Goal: Transaction & Acquisition: Purchase product/service

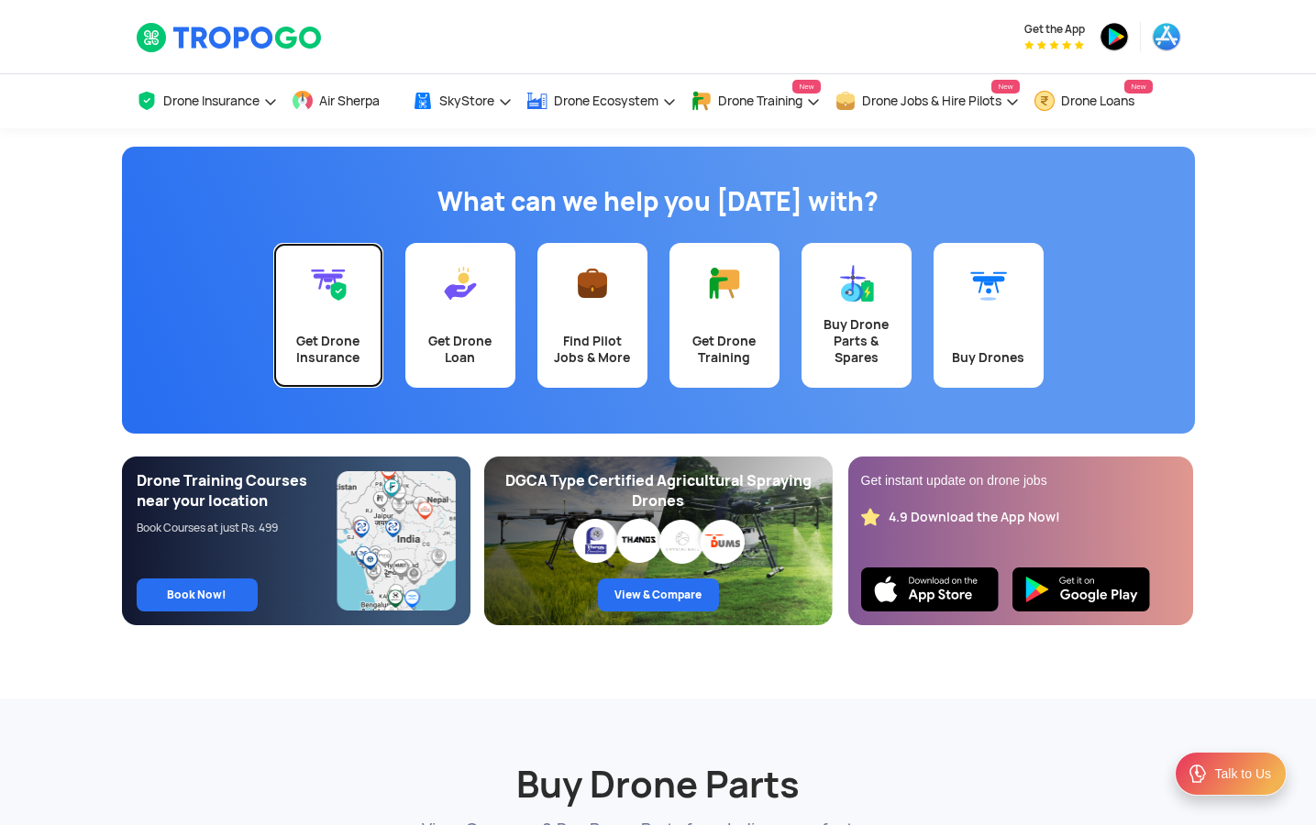
click at [370, 331] on link "Get Drone Insurance" at bounding box center [328, 315] width 110 height 145
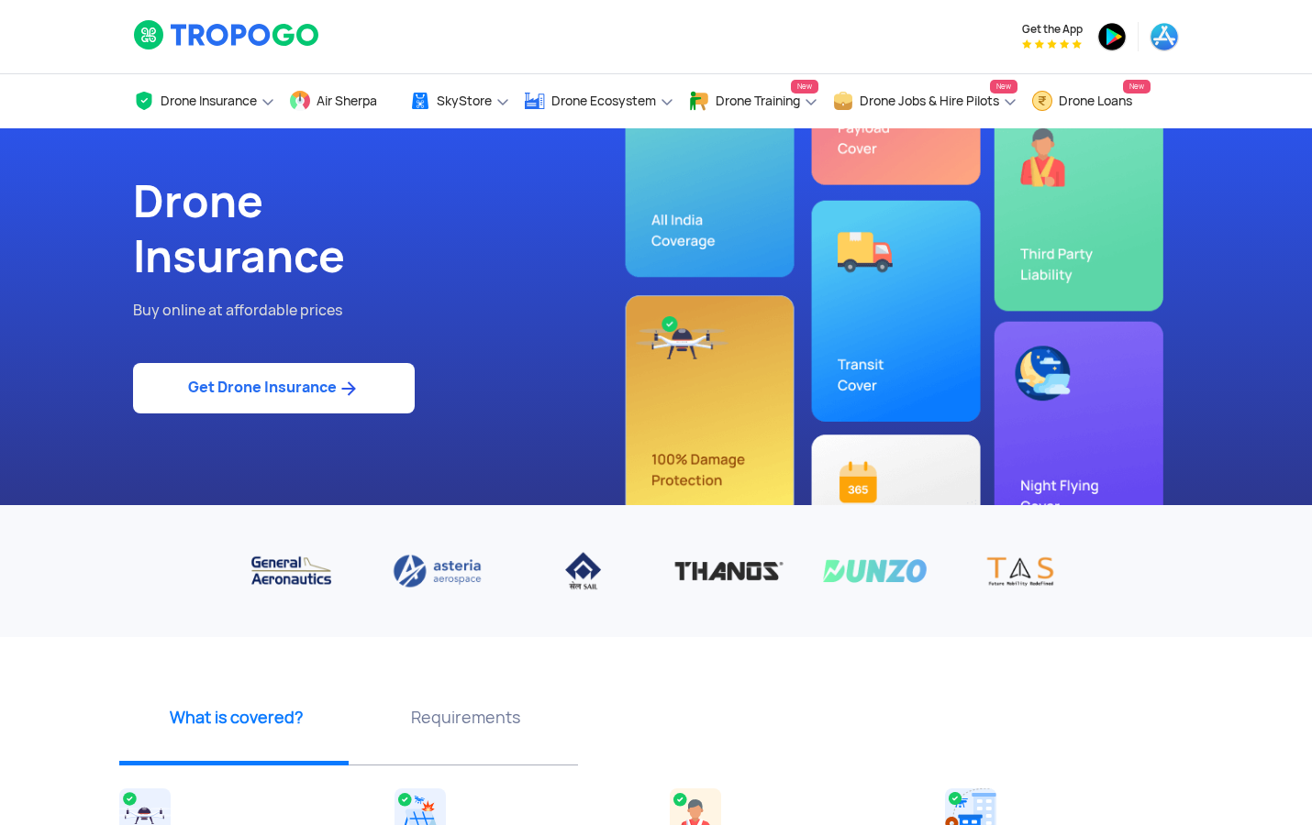
click at [346, 392] on img at bounding box center [348, 389] width 23 height 22
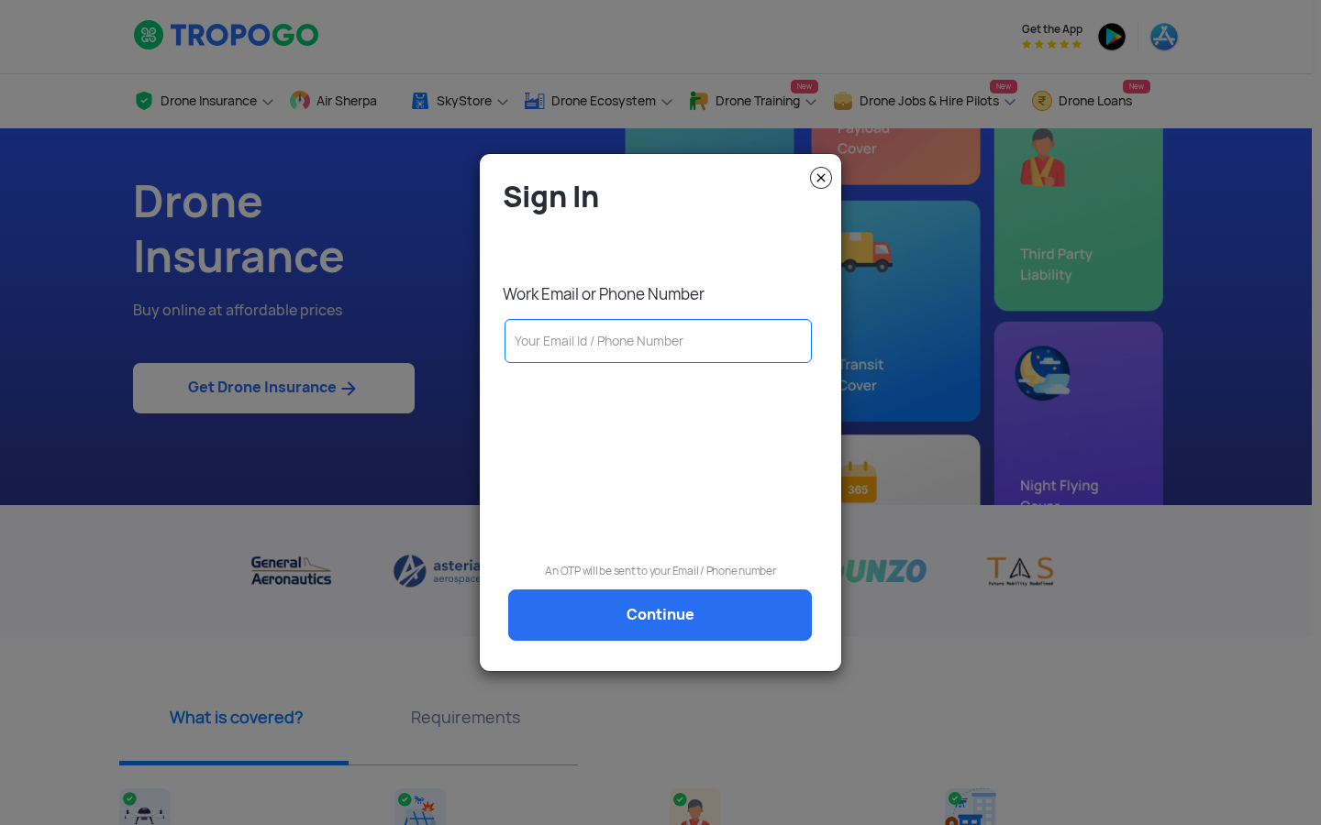
click at [588, 322] on input "text" at bounding box center [657, 341] width 307 height 44
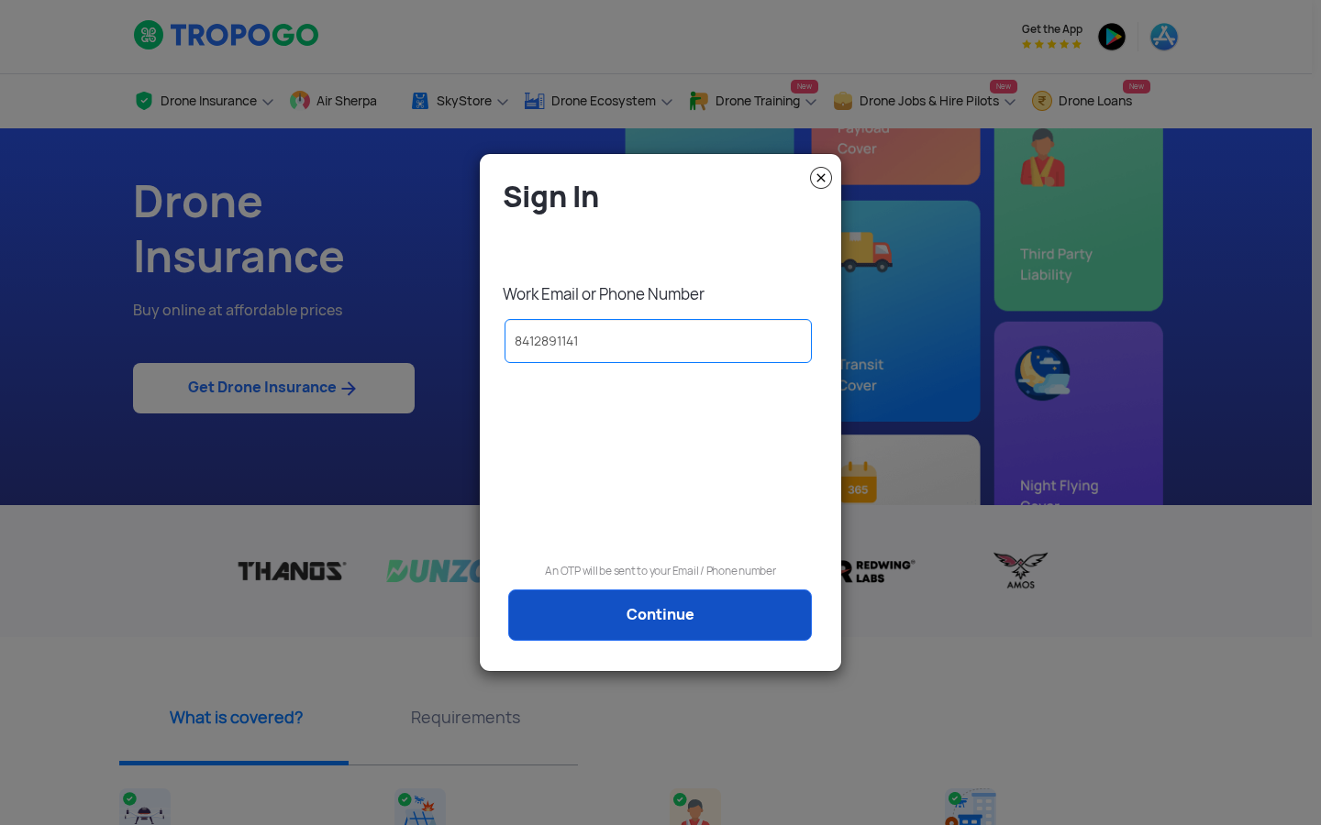
type input "8412891141"
click at [637, 614] on link "Continue" at bounding box center [660, 615] width 304 height 51
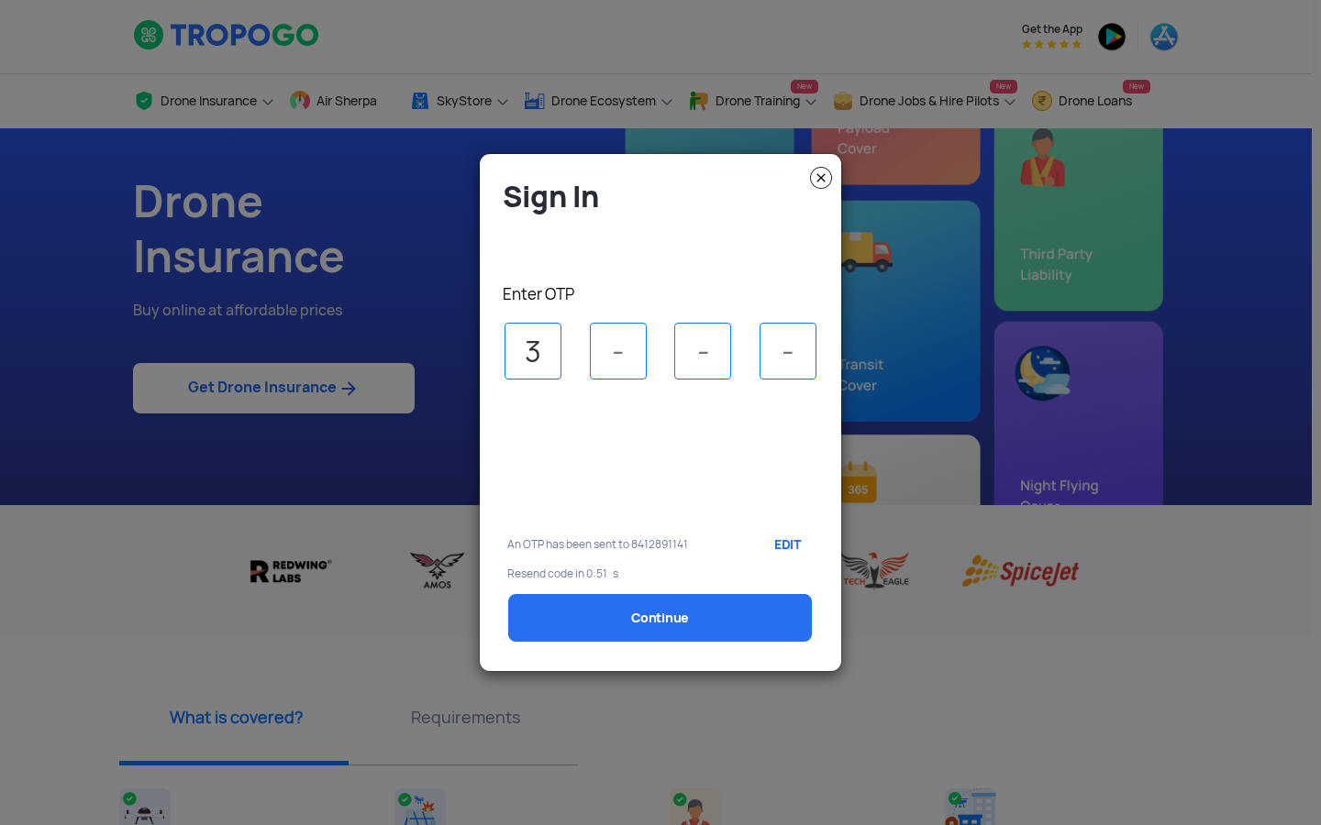
type input "3"
type input "8"
type input "0"
select select "1000000"
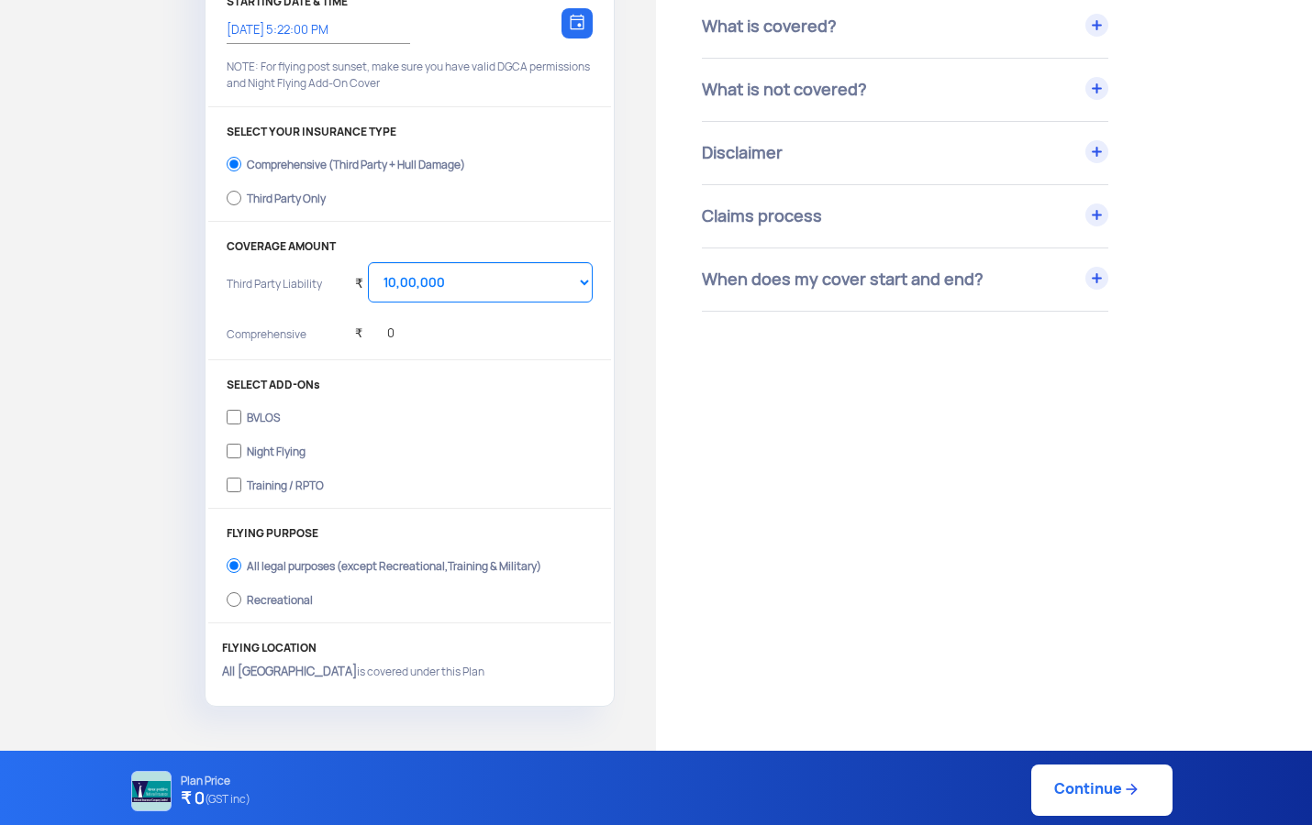
scroll to position [302, 0]
click at [392, 333] on div "₹ 0" at bounding box center [474, 336] width 238 height 37
click at [378, 333] on div "₹ 0" at bounding box center [374, 329] width 39 height 50
click at [353, 338] on div "Comprehensive ₹ 0" at bounding box center [410, 336] width 366 height 37
click at [350, 338] on div "Comprehensive ₹ 0" at bounding box center [410, 336] width 366 height 37
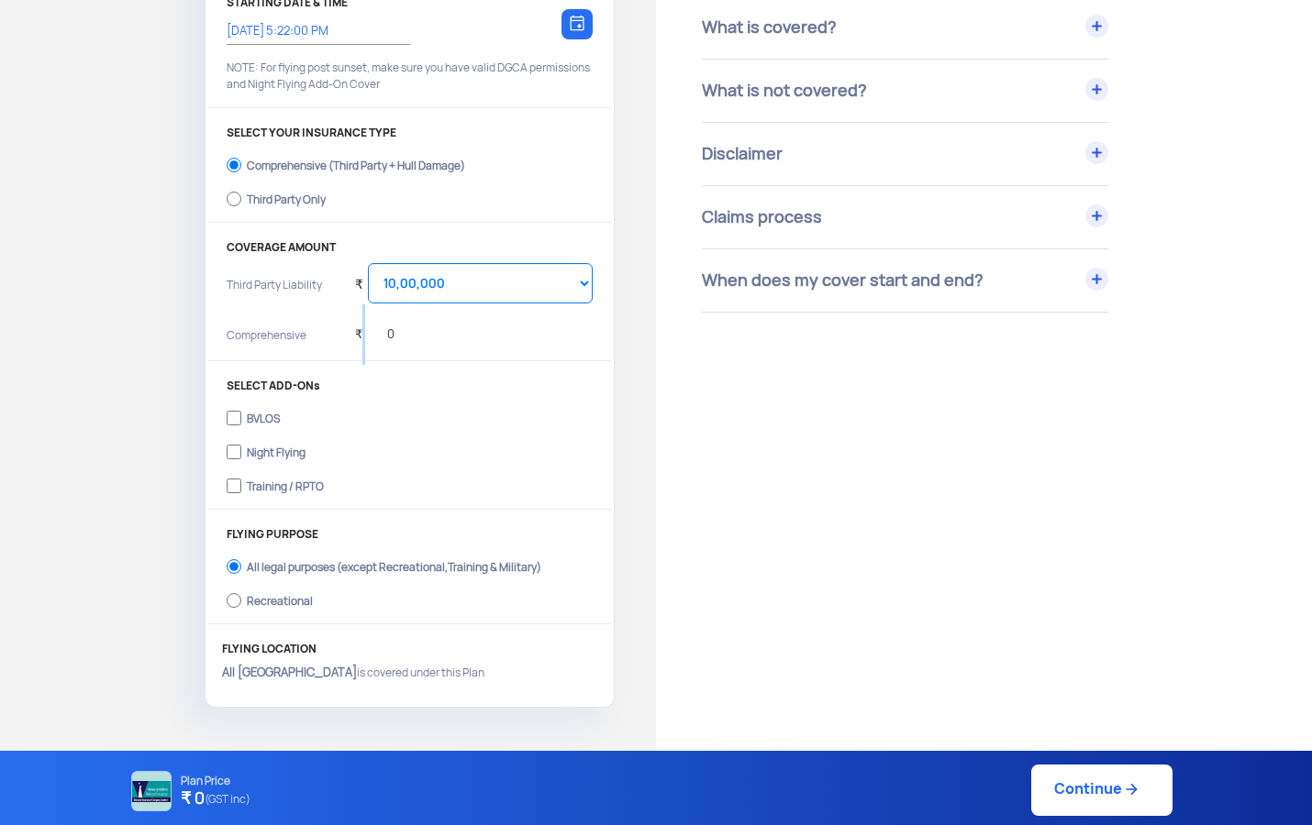
click at [350, 338] on div "Comprehensive ₹ 0" at bounding box center [410, 336] width 366 height 37
click at [426, 285] on select "Select Amount 10,00,000 15,00,000 20,00,000 25,00,000 30,00,000 35,00,000 40,00…" at bounding box center [480, 283] width 225 height 40
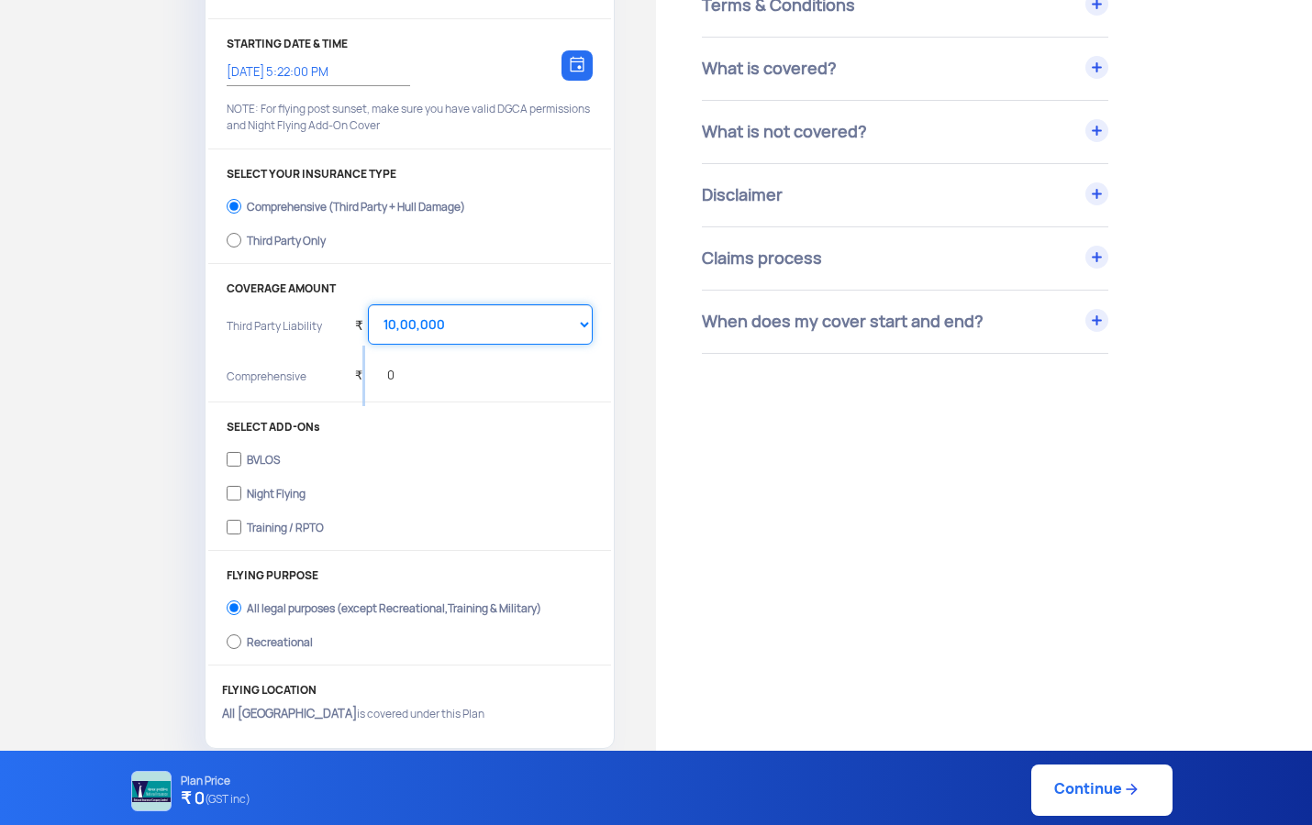
scroll to position [242, 0]
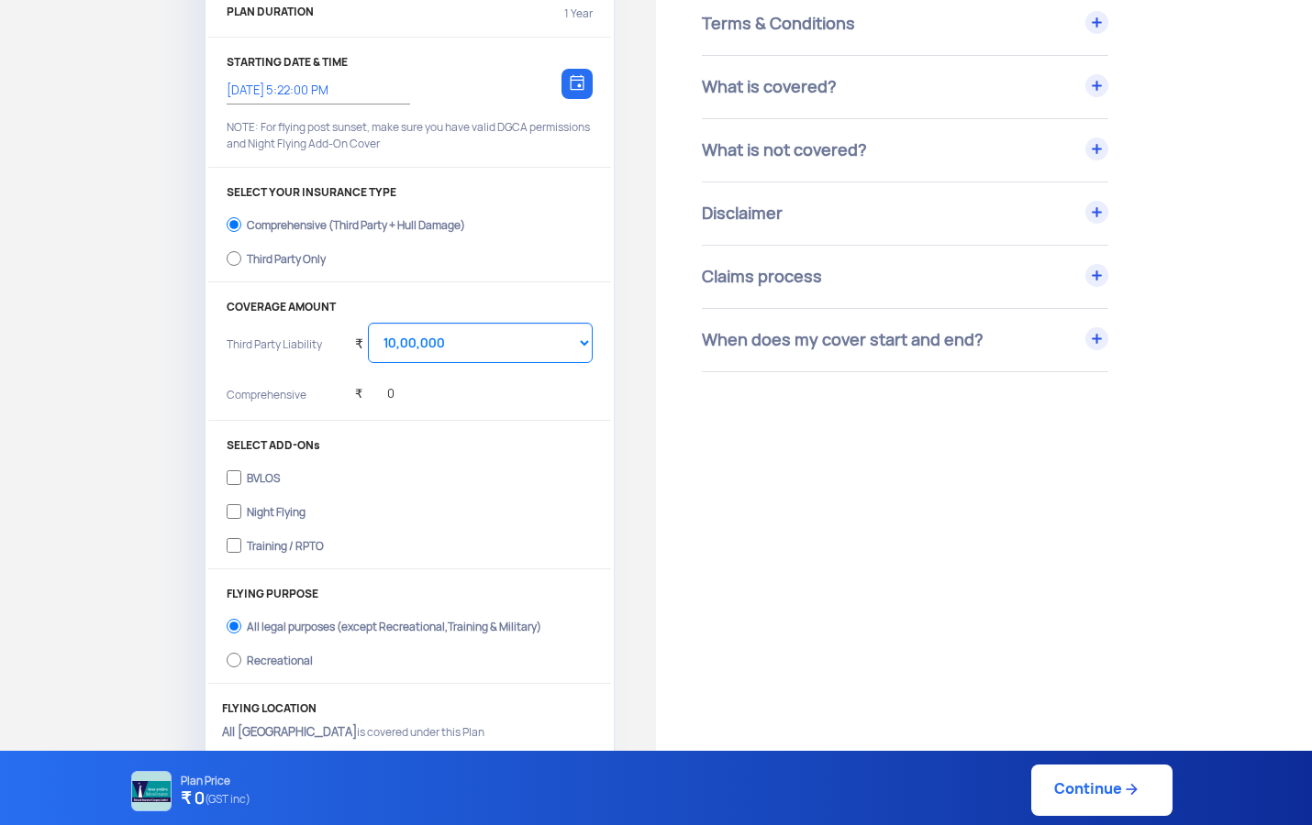
click at [286, 233] on label "Comprehensive (Third Party + Hull Damage)" at bounding box center [410, 222] width 366 height 29
click at [241, 233] on input "Comprehensive (Third Party + Hull Damage)" at bounding box center [234, 225] width 15 height 26
click at [393, 388] on div "₹ 0" at bounding box center [474, 396] width 238 height 37
click at [388, 390] on div "₹ 0" at bounding box center [374, 389] width 39 height 50
click at [393, 356] on select "Select Amount 10,00,000 15,00,000 20,00,000 25,00,000 30,00,000 35,00,000 40,00…" at bounding box center [480, 343] width 225 height 40
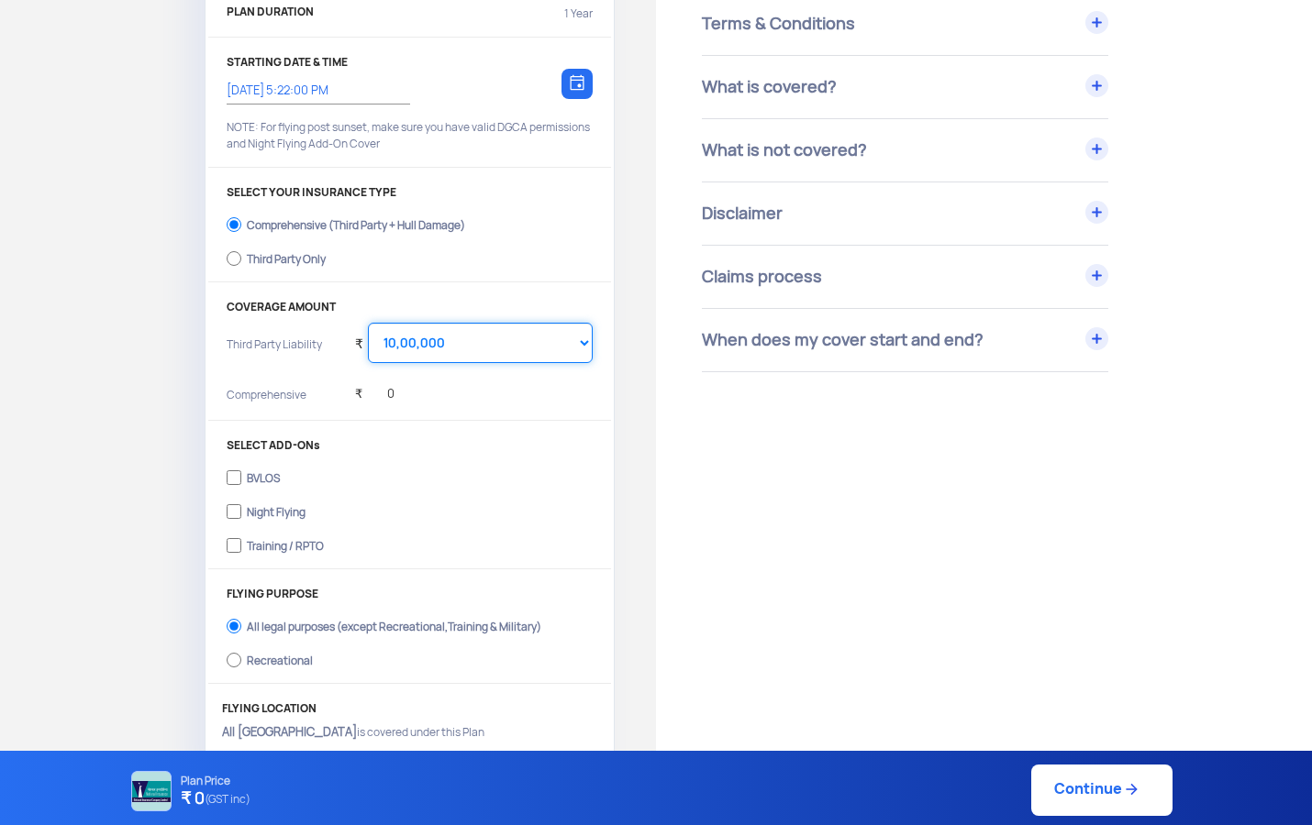
click at [368, 323] on select "Select Amount 10,00,000 15,00,000 20,00,000 25,00,000 30,00,000 35,00,000 40,00…" at bounding box center [480, 343] width 225 height 40
click at [386, 391] on div "₹ 0" at bounding box center [374, 389] width 39 height 50
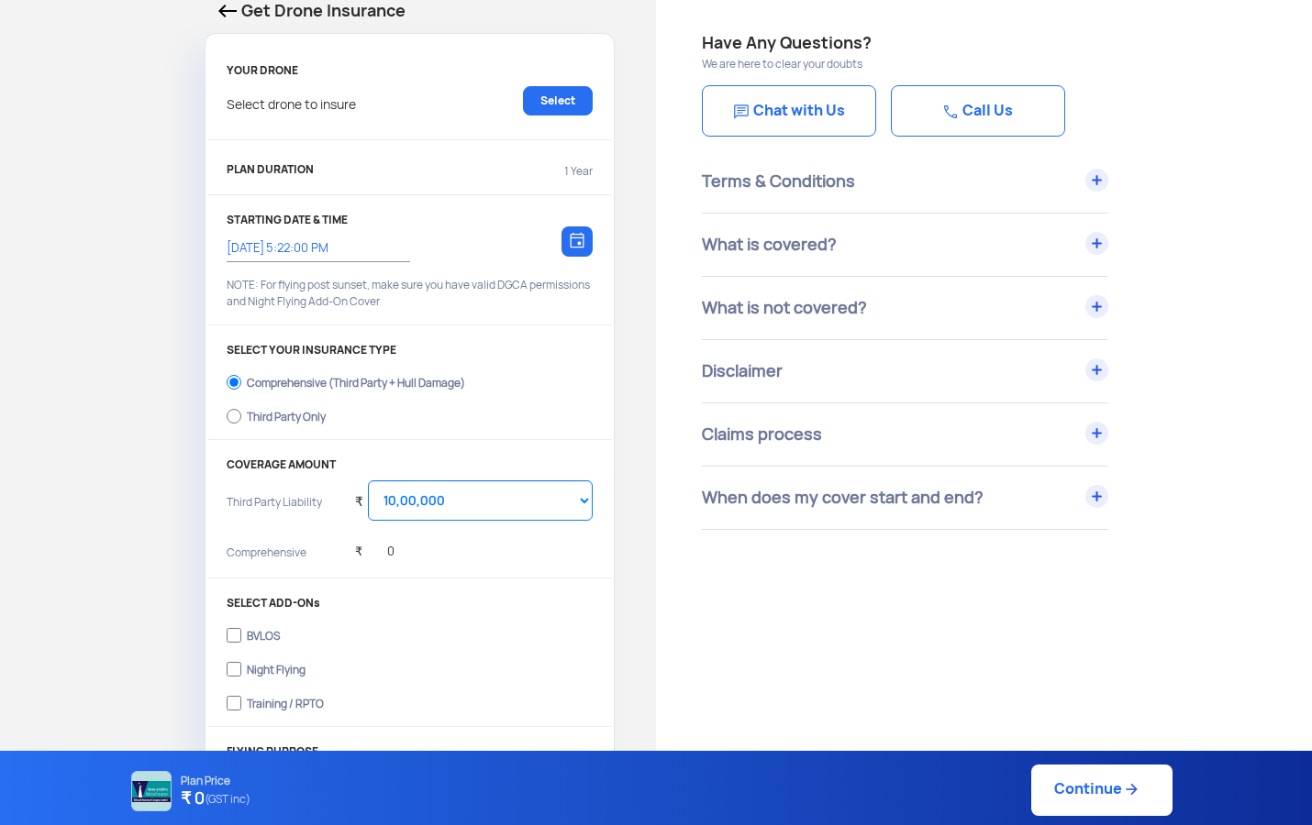
scroll to position [80, 0]
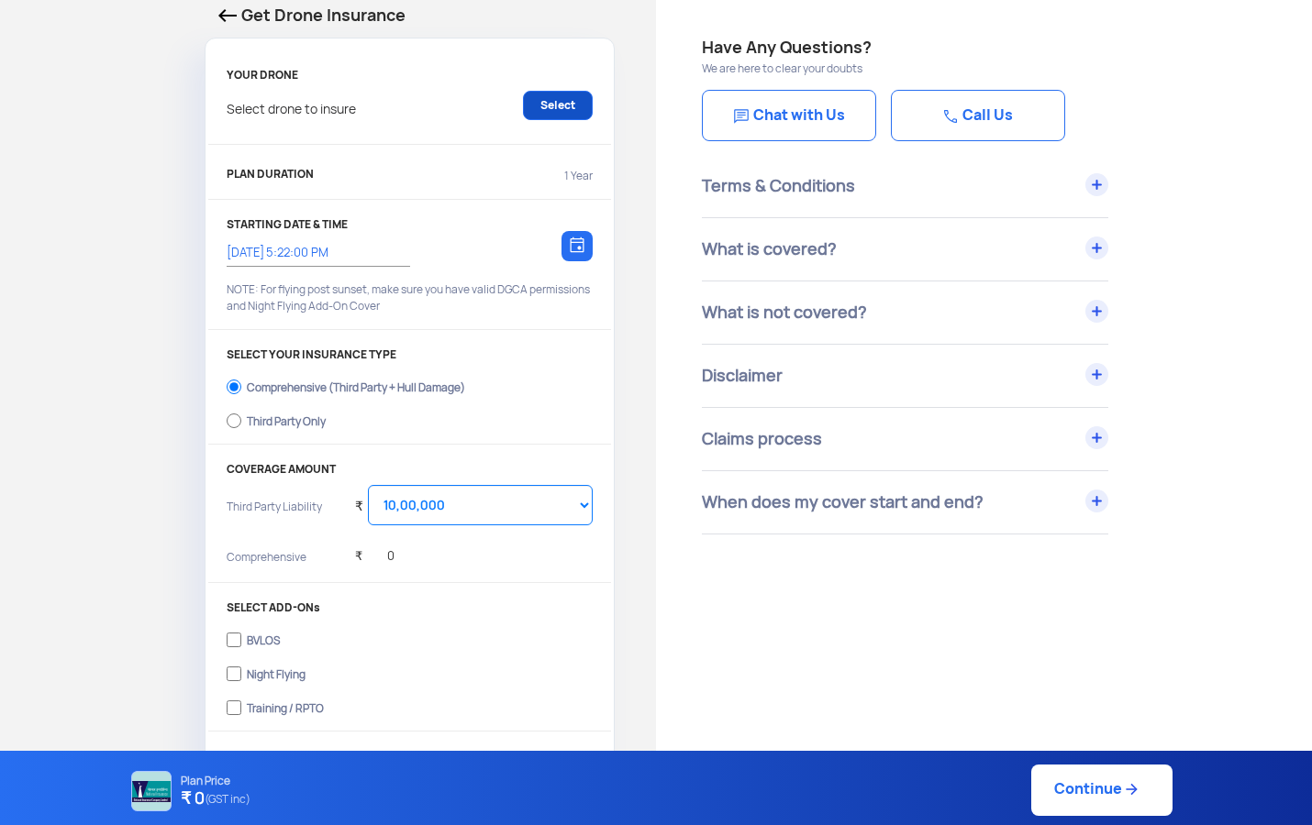
click at [556, 103] on link "Select" at bounding box center [558, 105] width 70 height 29
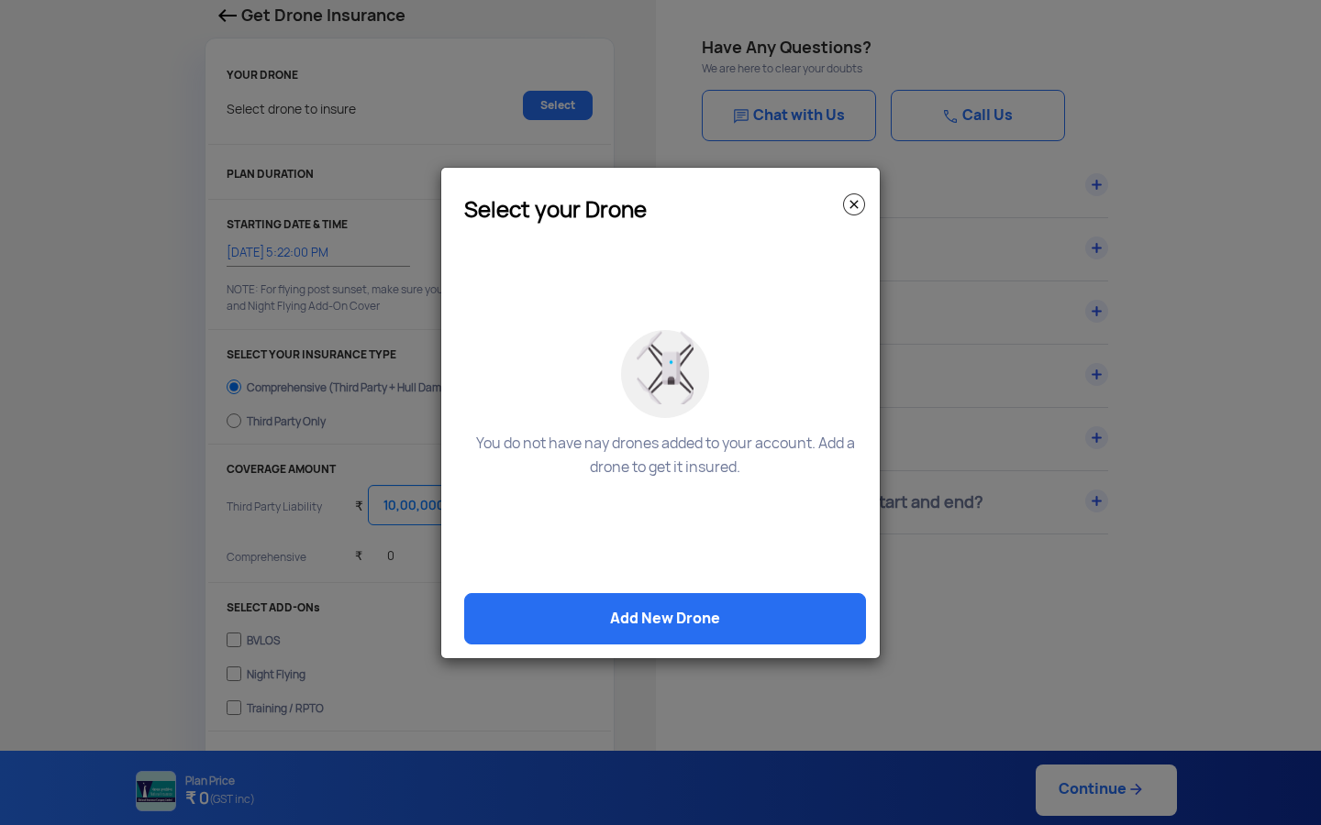
click at [857, 202] on img at bounding box center [854, 205] width 22 height 22
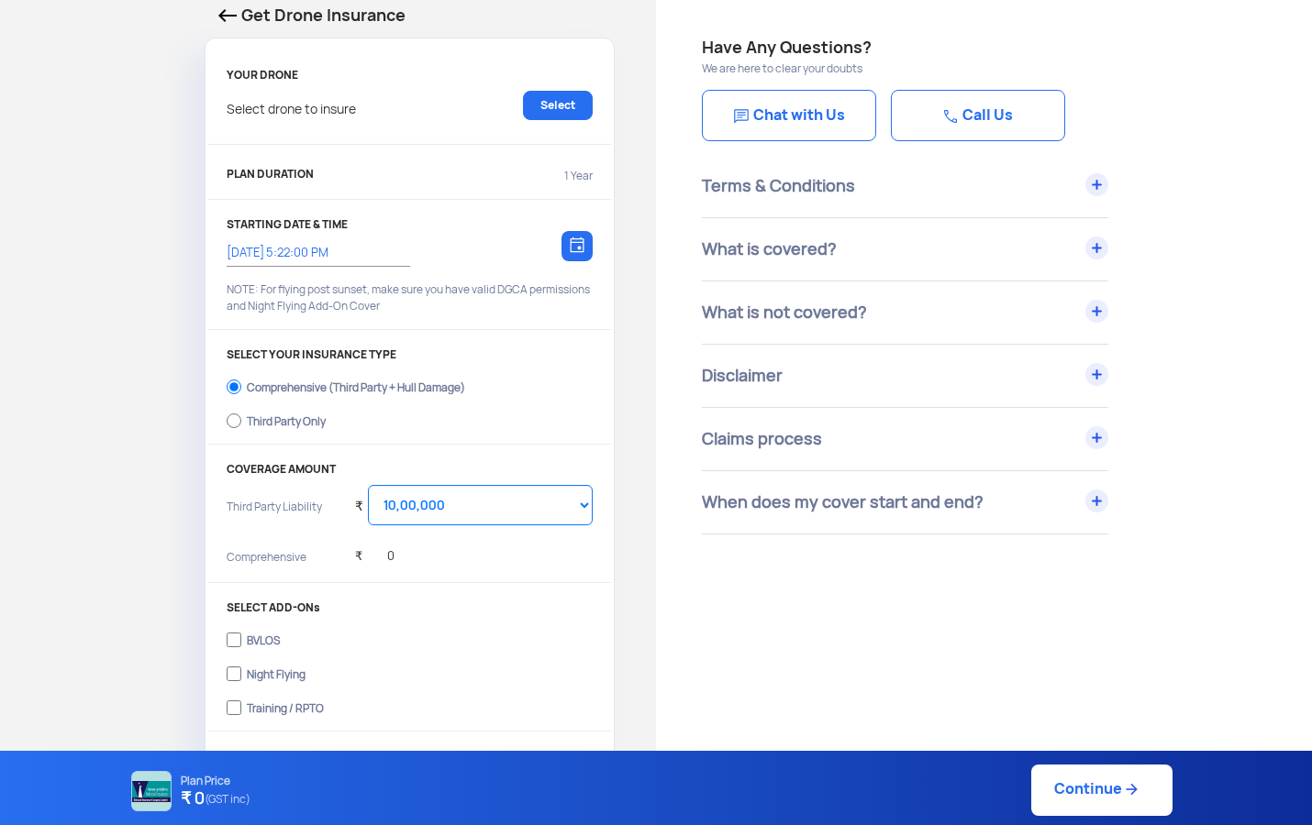
scroll to position [0, 0]
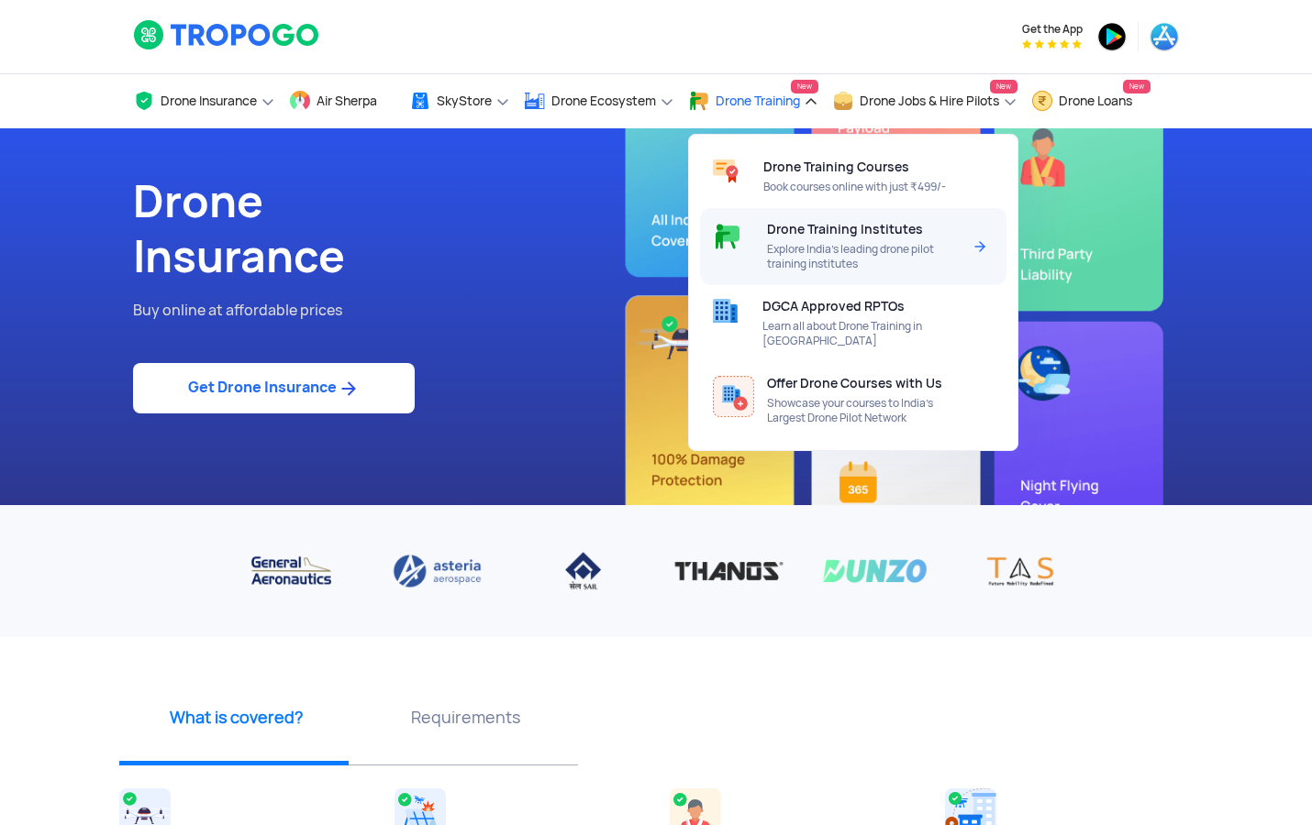
click at [797, 246] on span "Explore India’s leading drone pilot training institutes" at bounding box center [864, 256] width 194 height 29
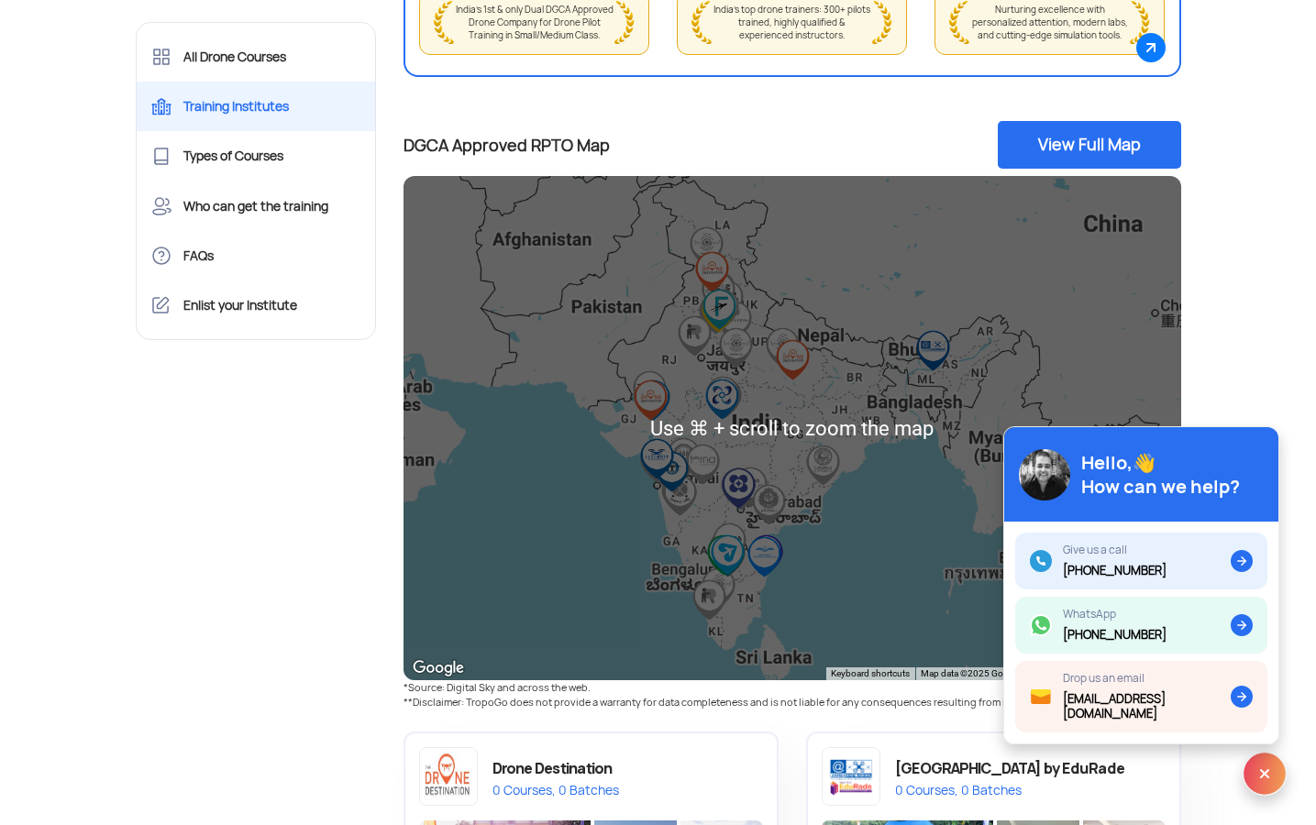
scroll to position [537, 0]
